Goal: Transaction & Acquisition: Obtain resource

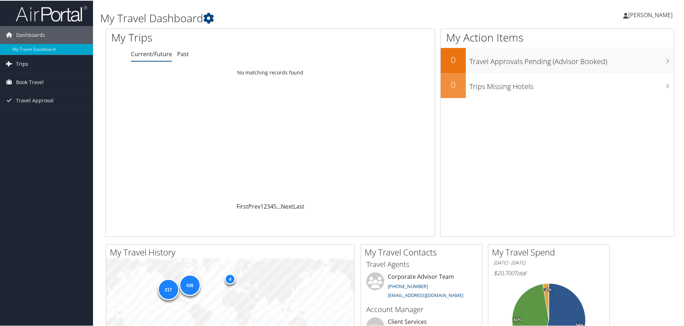
click at [20, 64] on span "Trips" at bounding box center [22, 63] width 12 height 18
click at [25, 87] on link "Past Trips" at bounding box center [46, 88] width 93 height 11
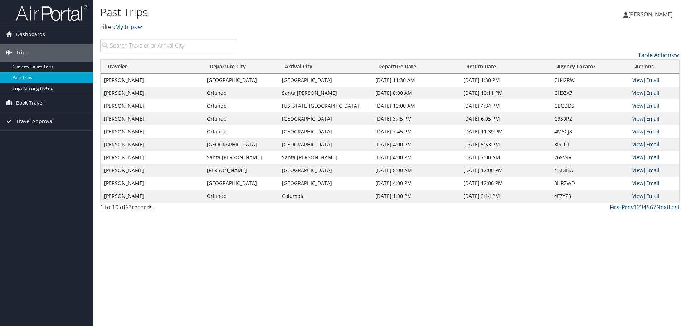
click at [635, 91] on link "View" at bounding box center [637, 92] width 11 height 7
click at [655, 93] on link "Email" at bounding box center [652, 92] width 13 height 7
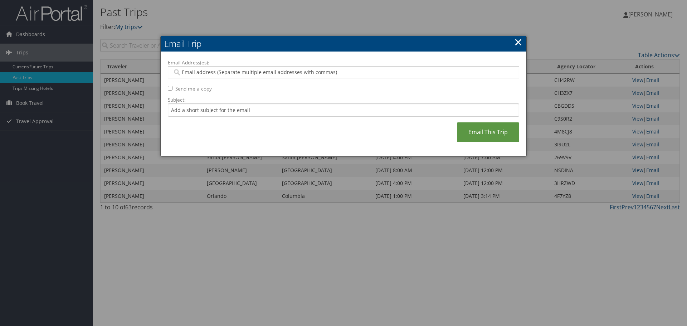
click at [245, 73] on input "Email Address(es):" at bounding box center [343, 72] width 342 height 7
type input "craig.hughes@astronics.com"
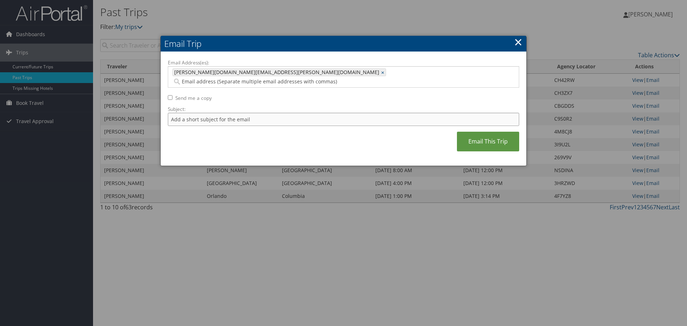
click at [223, 113] on input "Subject:" at bounding box center [343, 119] width 351 height 13
type input "I"
type input "Cancelled Irvine Trip"
click at [471, 132] on link "Email This Trip" at bounding box center [488, 142] width 62 height 20
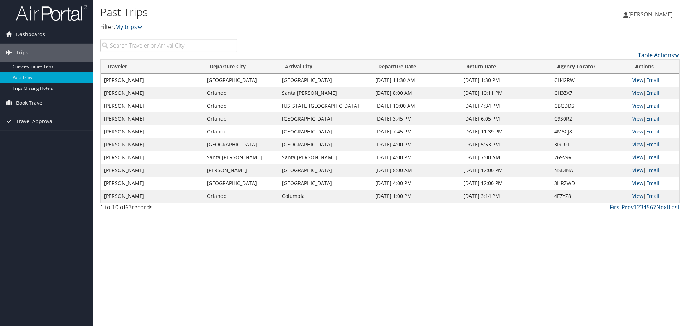
click at [634, 94] on link "View" at bounding box center [637, 92] width 11 height 7
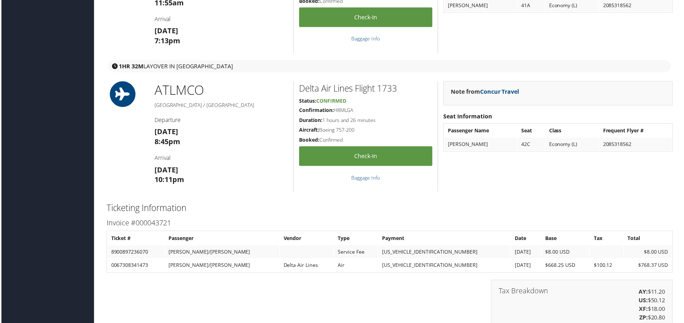
scroll to position [894, 0]
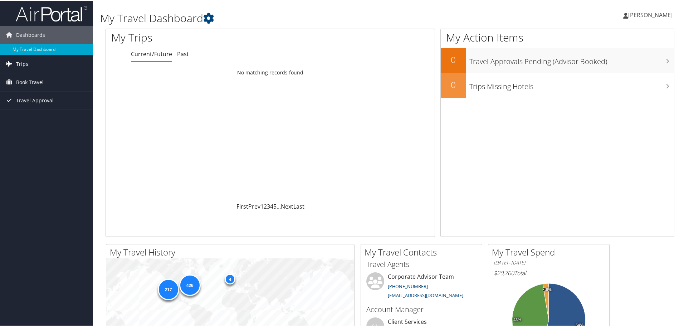
click at [26, 67] on span "Trips" at bounding box center [22, 63] width 12 height 18
click at [24, 88] on link "Past Trips" at bounding box center [46, 88] width 93 height 11
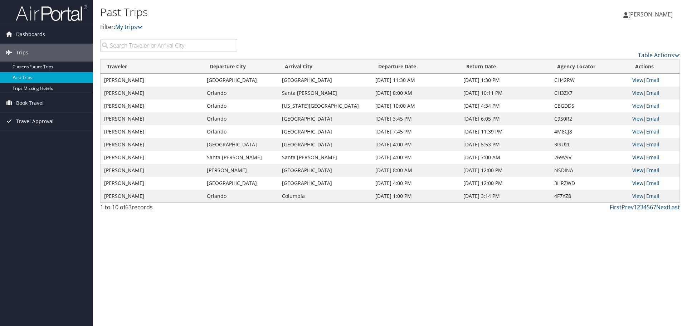
click at [635, 94] on link "View" at bounding box center [637, 92] width 11 height 7
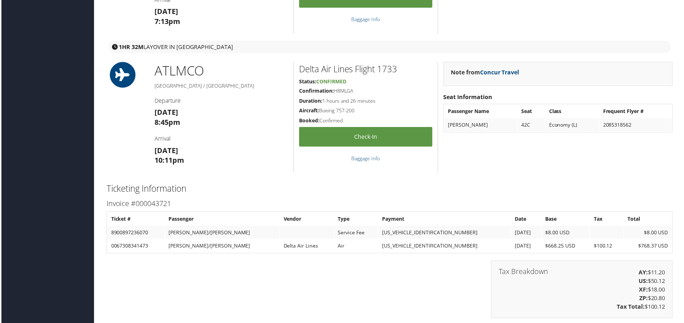
scroll to position [894, 0]
